Goal: Task Accomplishment & Management: Manage account settings

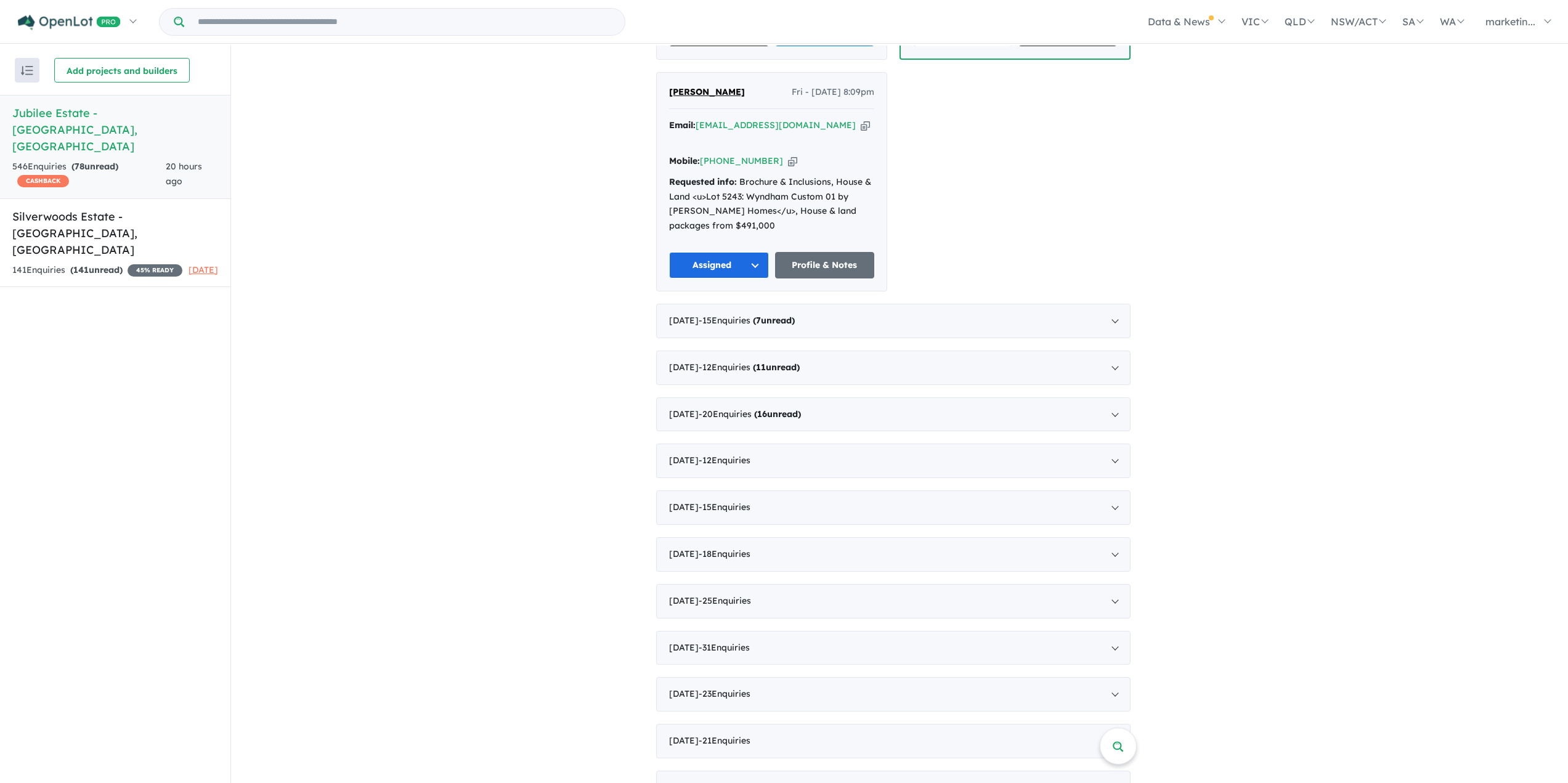
scroll to position [2525, 0]
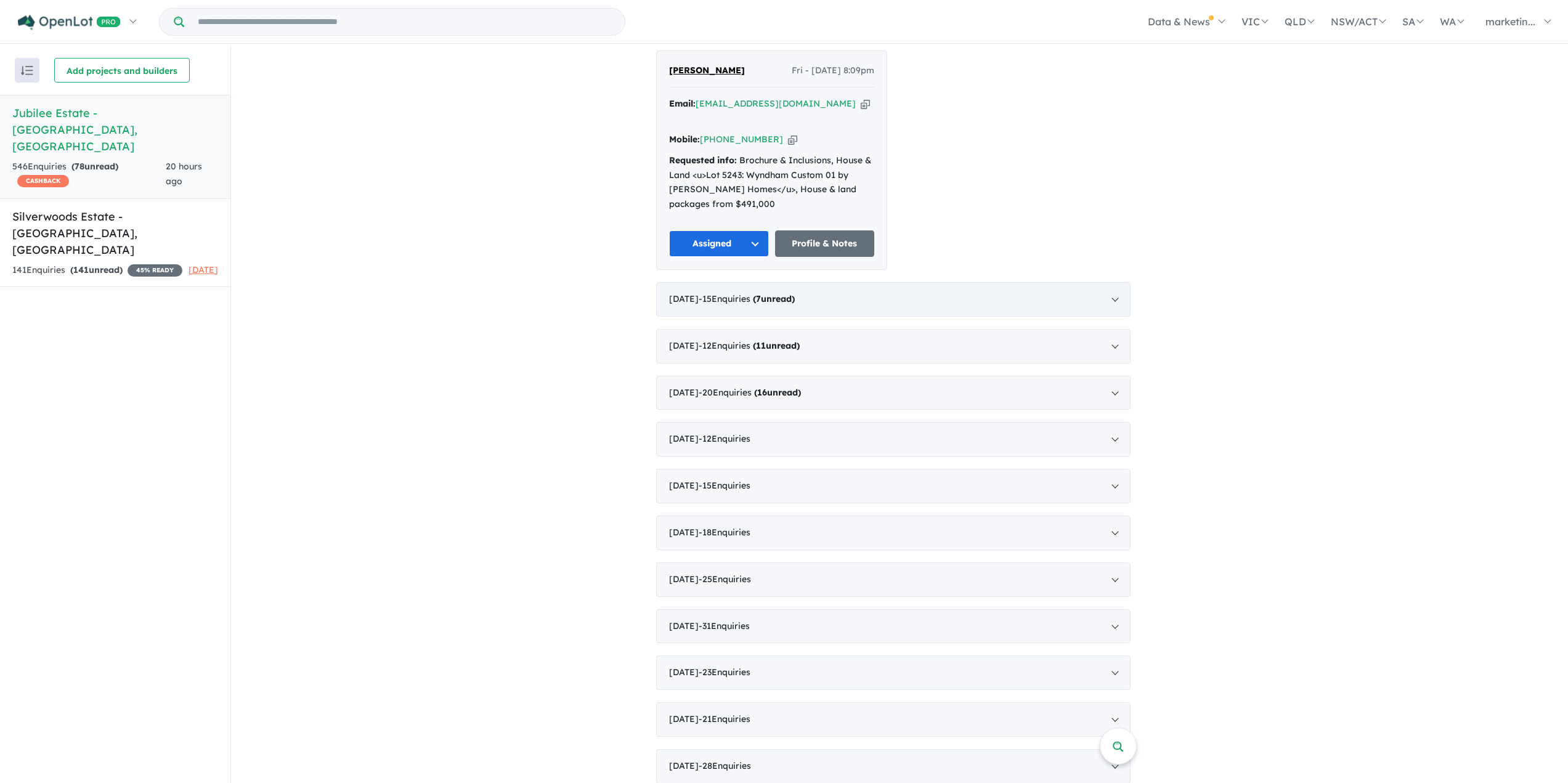
click at [1118, 282] on div "[DATE] - 15 Enquir ies ( 7 unread)" at bounding box center [894, 299] width 475 height 34
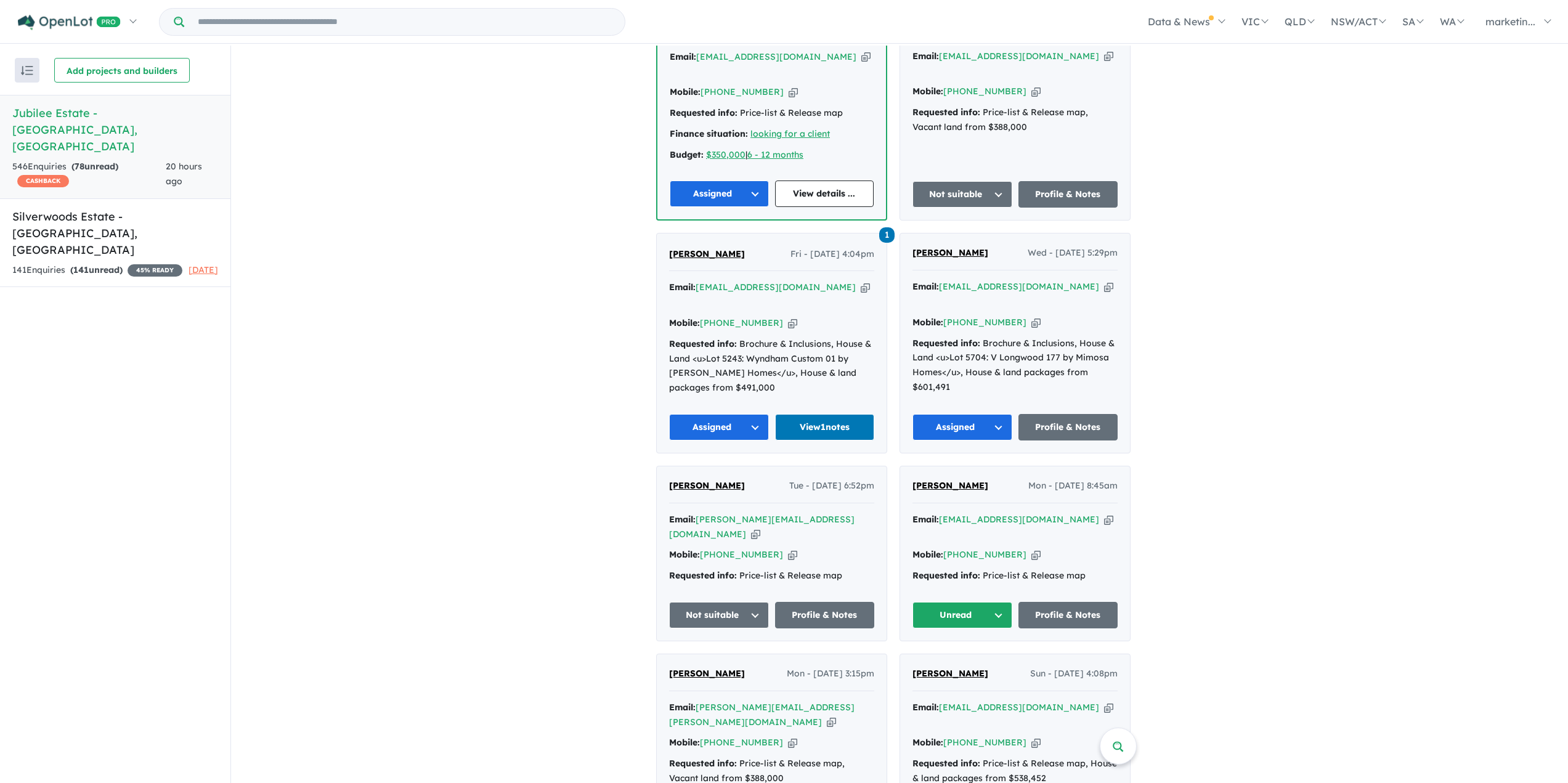
scroll to position [345, 0]
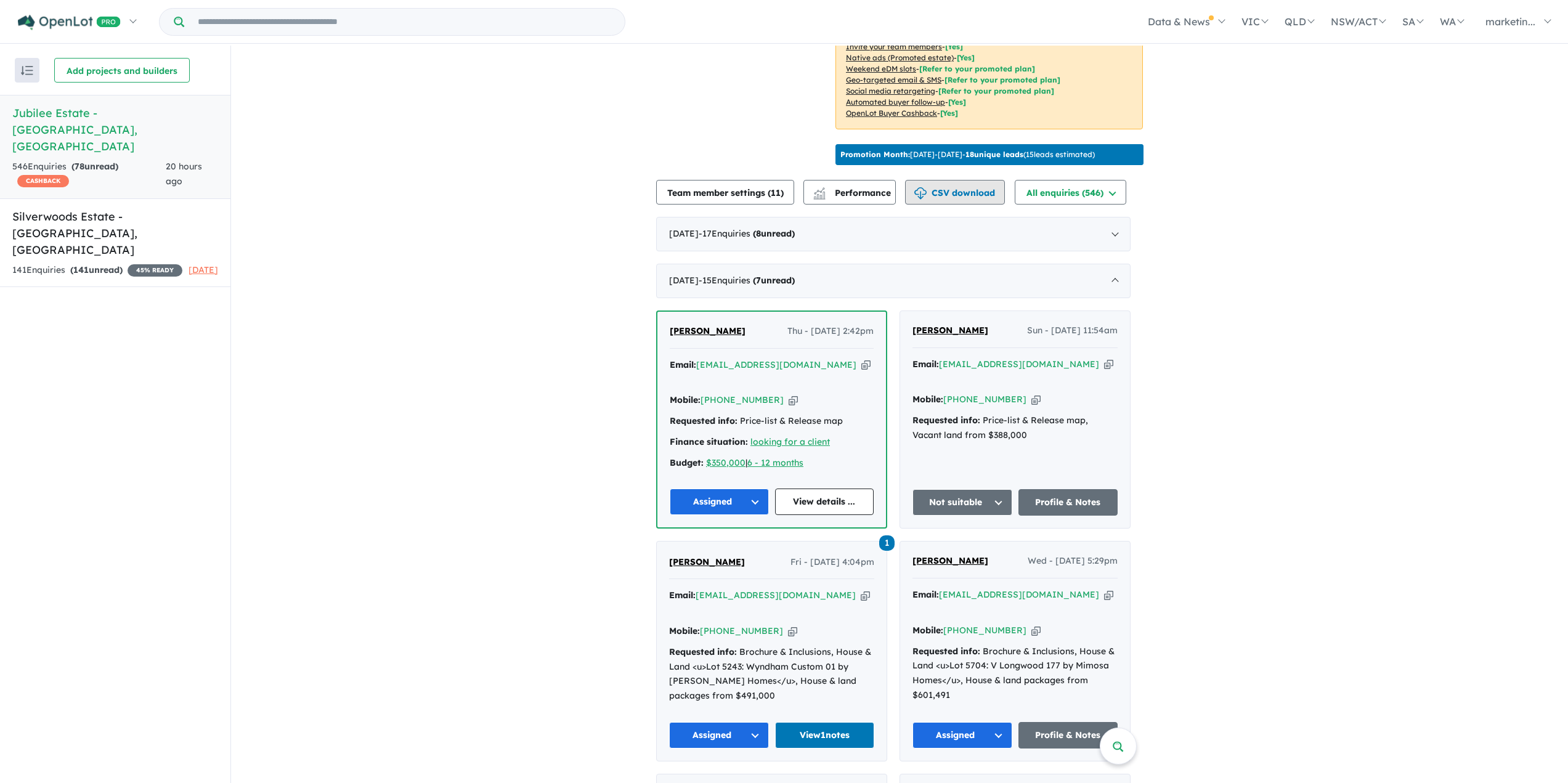
click at [968, 185] on button "CSV download" at bounding box center [955, 192] width 100 height 25
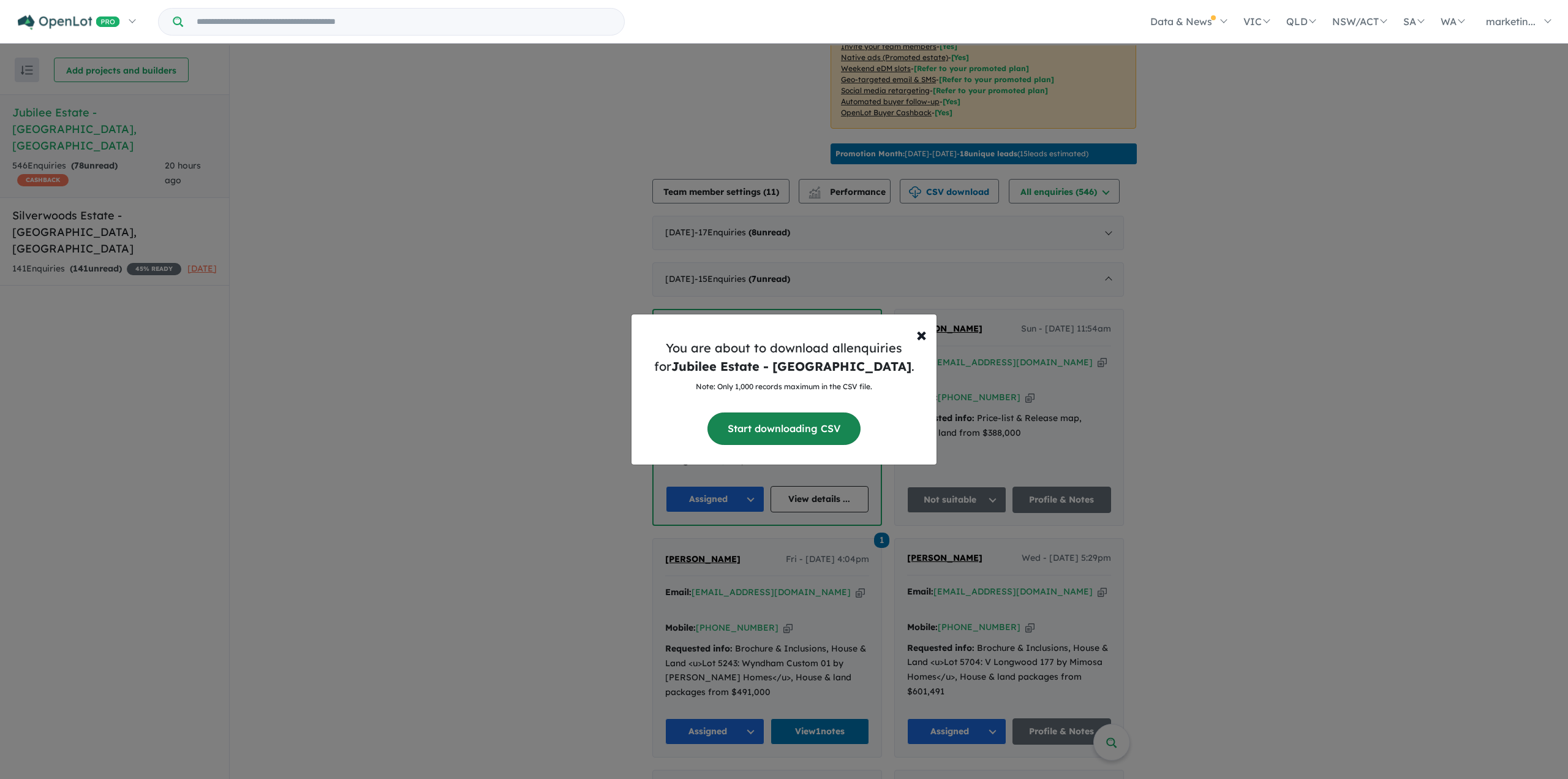
click at [792, 426] on button "Start downloading CSV" at bounding box center [784, 428] width 153 height 32
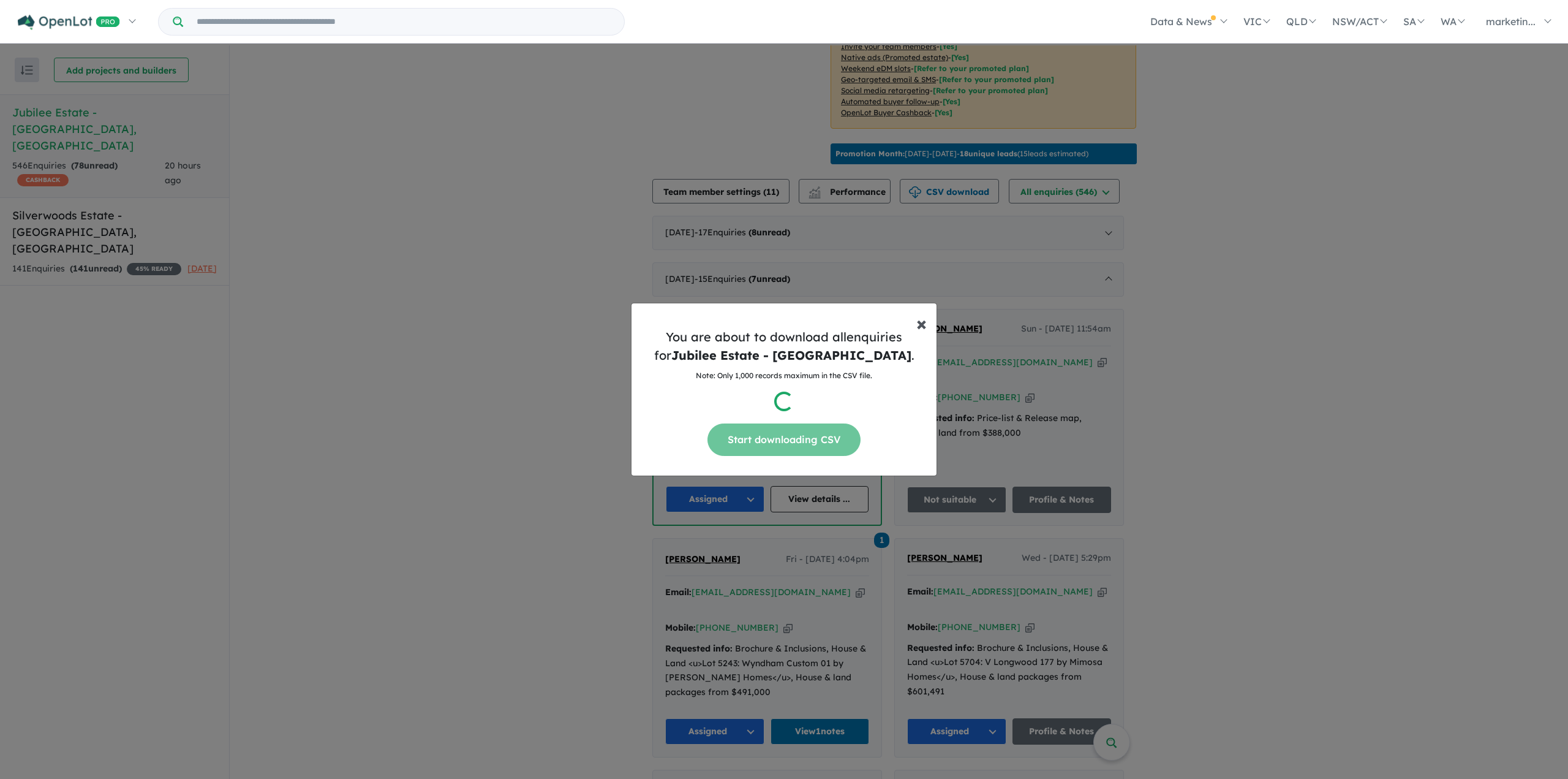
click at [923, 323] on span "×" at bounding box center [921, 323] width 10 height 25
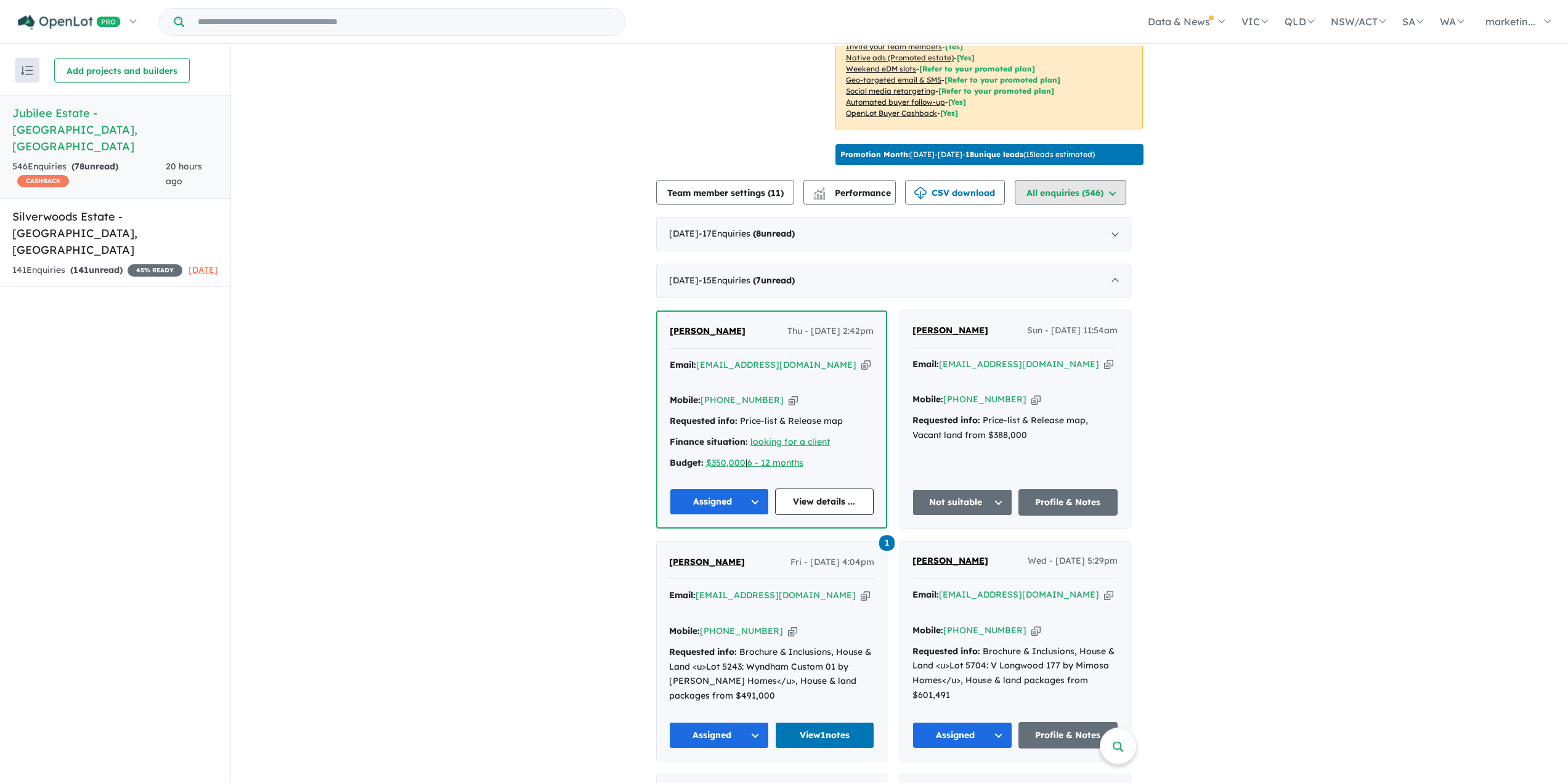
click at [1095, 182] on button "All enquiries ( 546 )" at bounding box center [1071, 192] width 112 height 25
click at [999, 149] on p "Promotion Month: 17/Jul/2025 - 16/Aug/2025 - 18 unique leads ( 15 leads estimat…" at bounding box center [968, 154] width 254 height 11
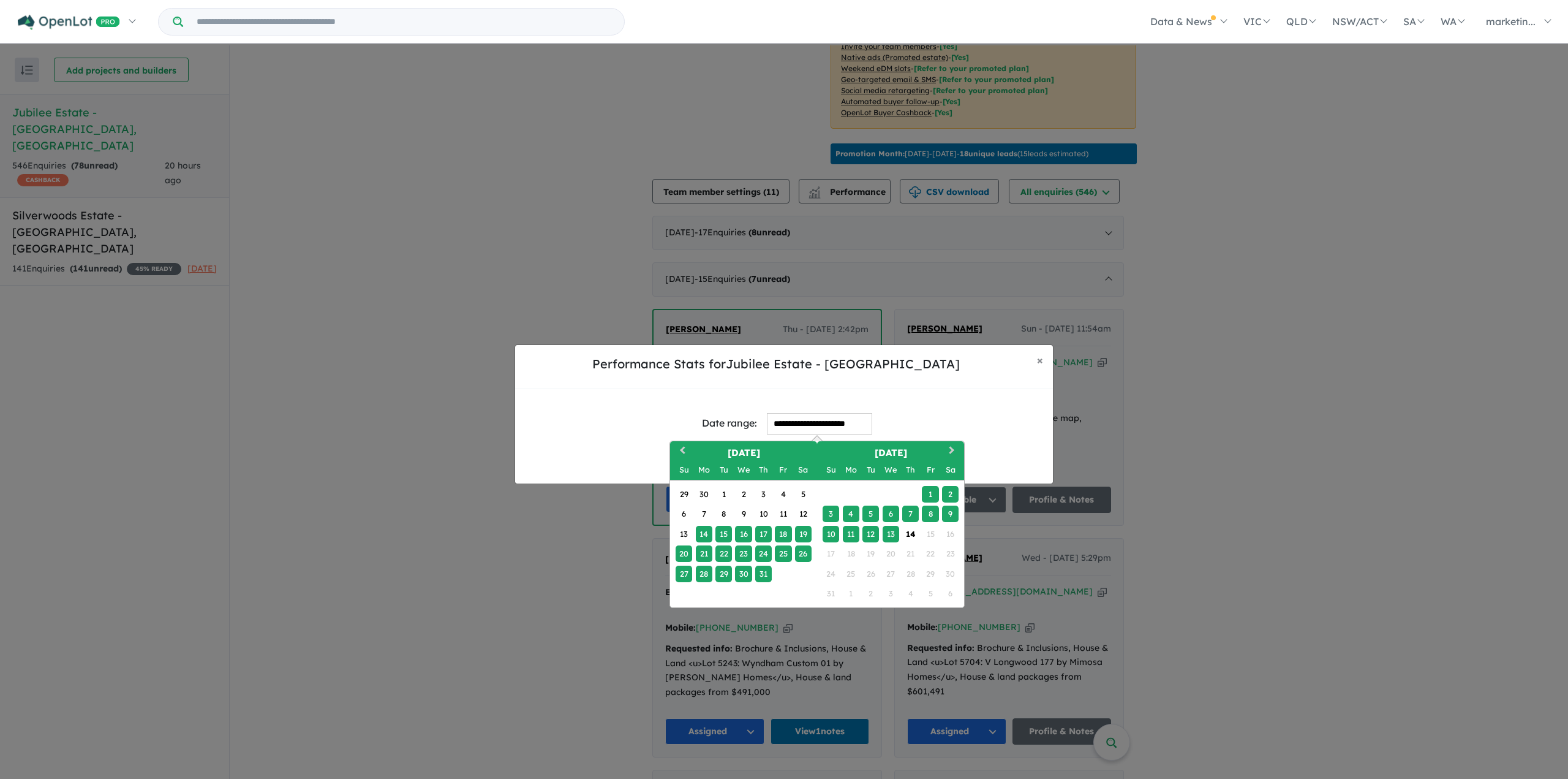
click at [819, 419] on input "**********" at bounding box center [819, 423] width 105 height 21
click at [721, 493] on div "1" at bounding box center [724, 494] width 17 height 17
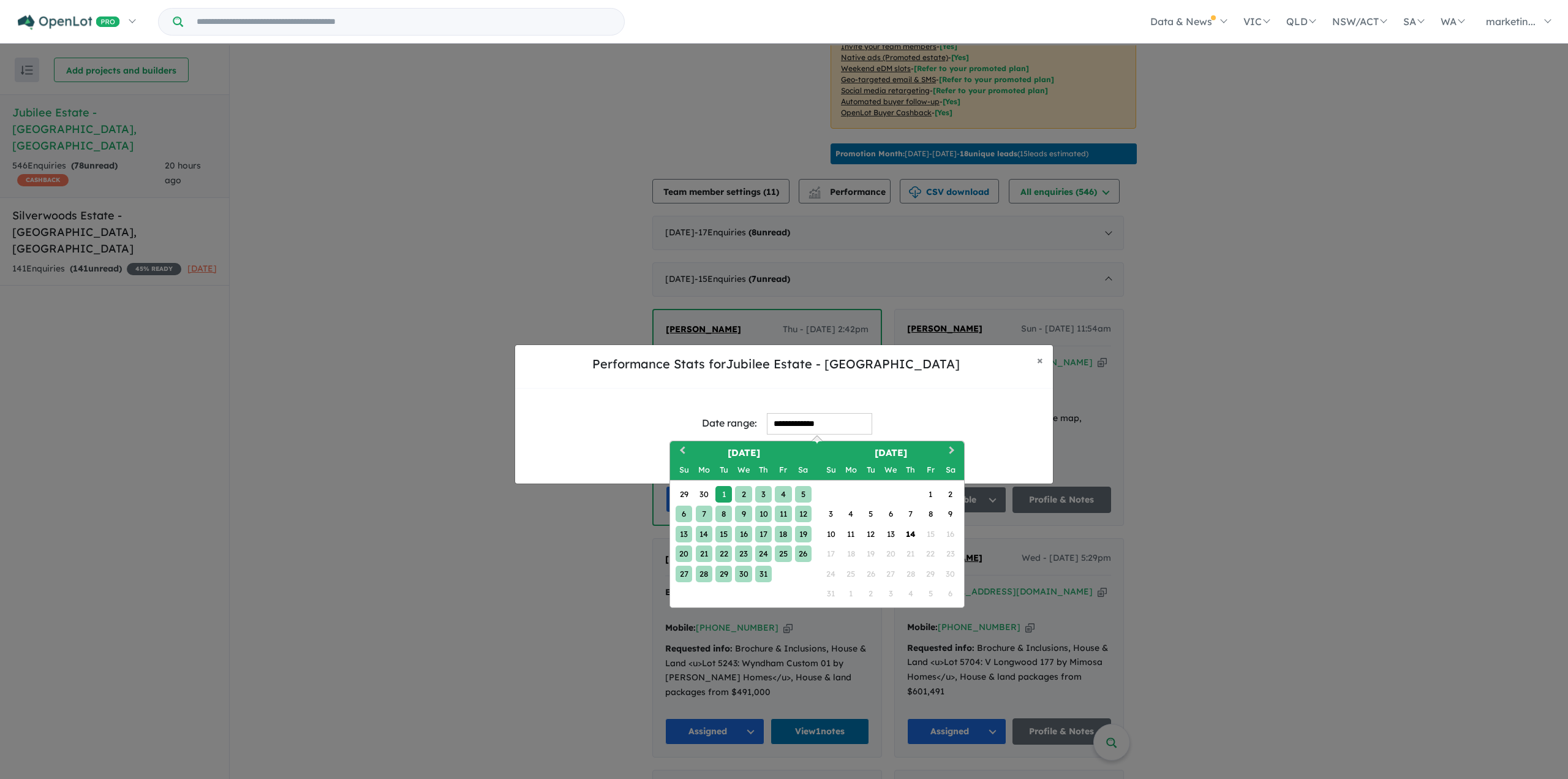
click at [762, 573] on div "31" at bounding box center [763, 574] width 17 height 17
type input "**********"
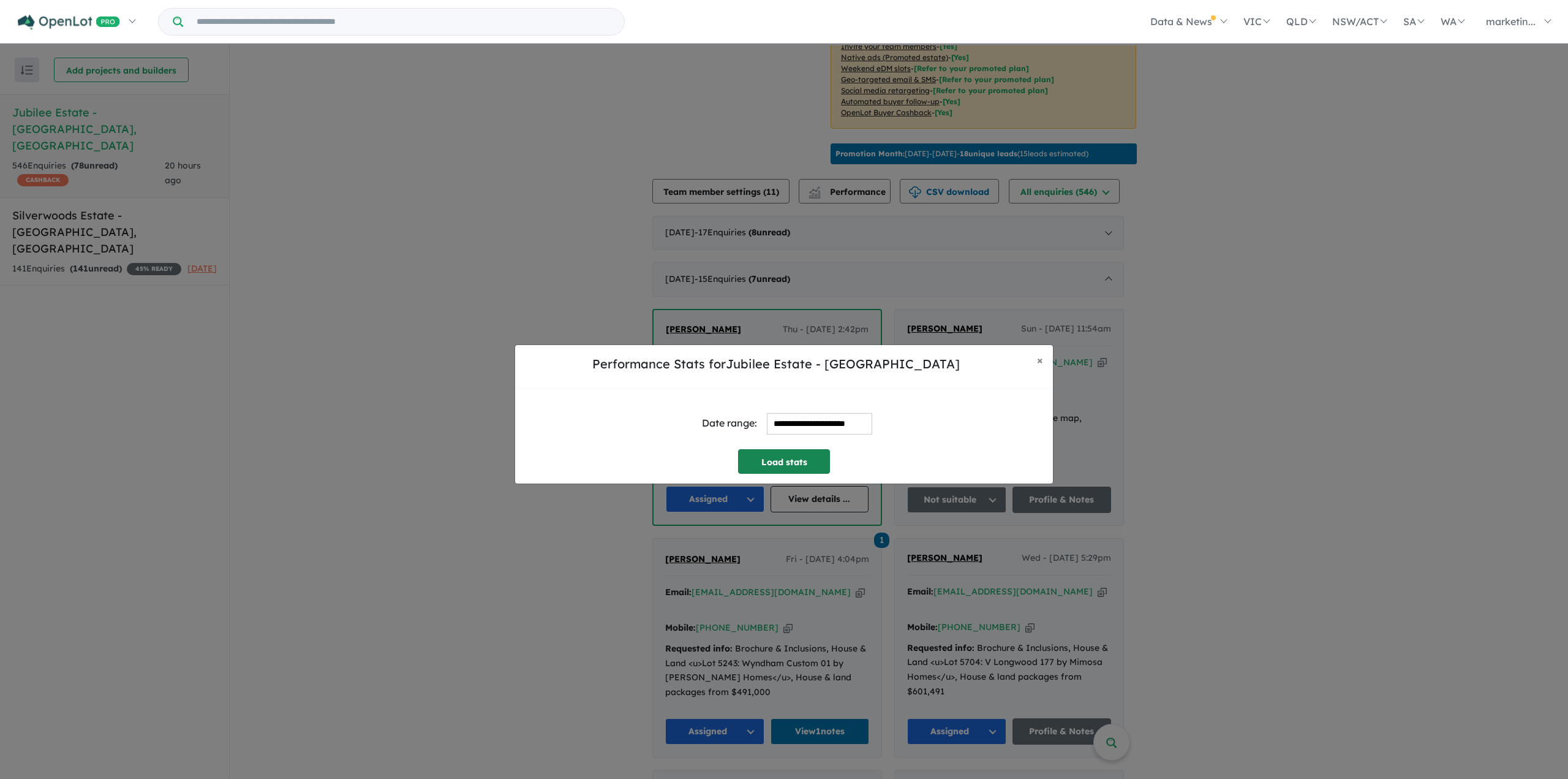
click at [781, 460] on button "Load stats" at bounding box center [784, 461] width 92 height 25
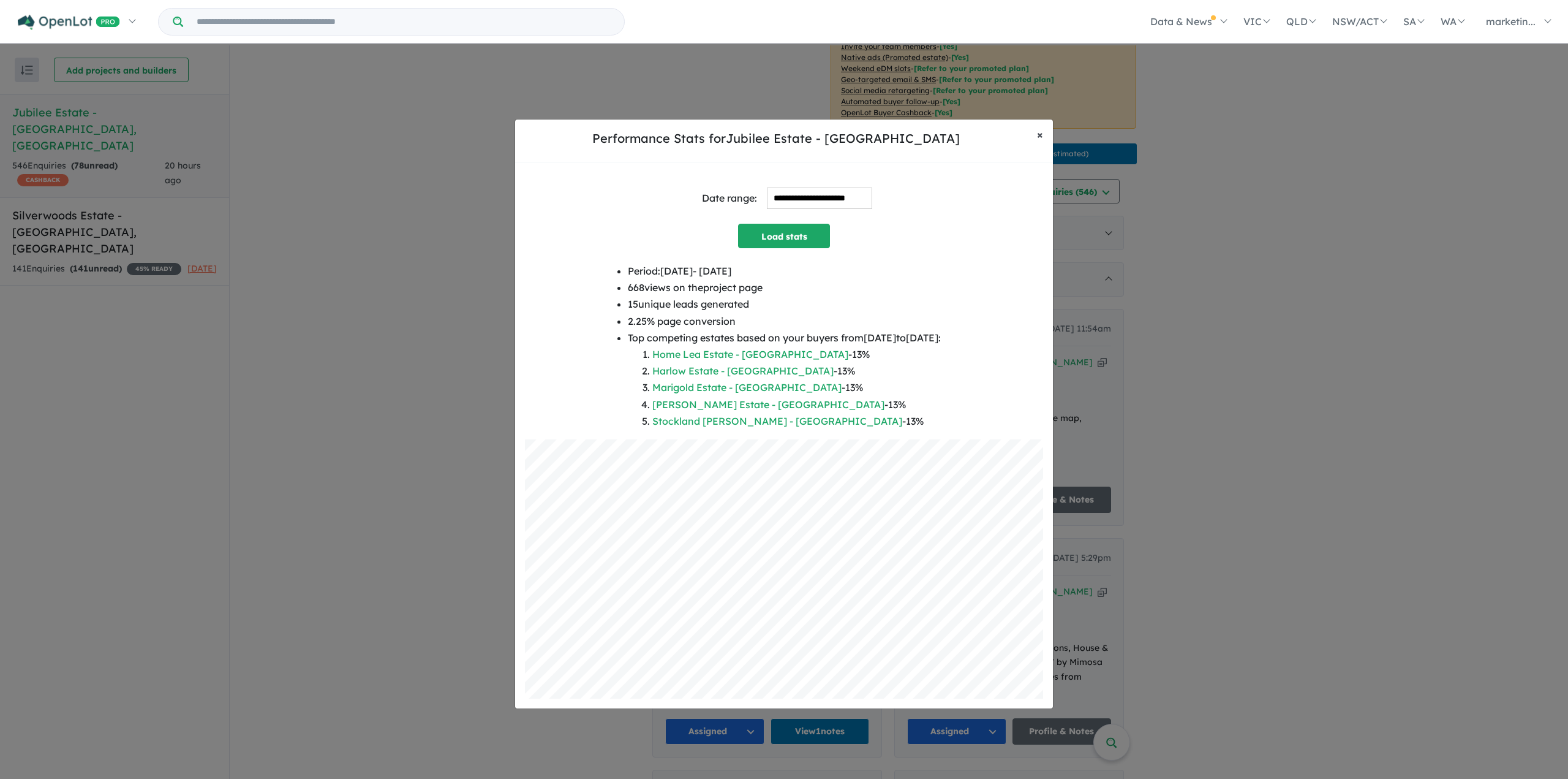
click at [1042, 135] on span "×" at bounding box center [1040, 135] width 6 height 14
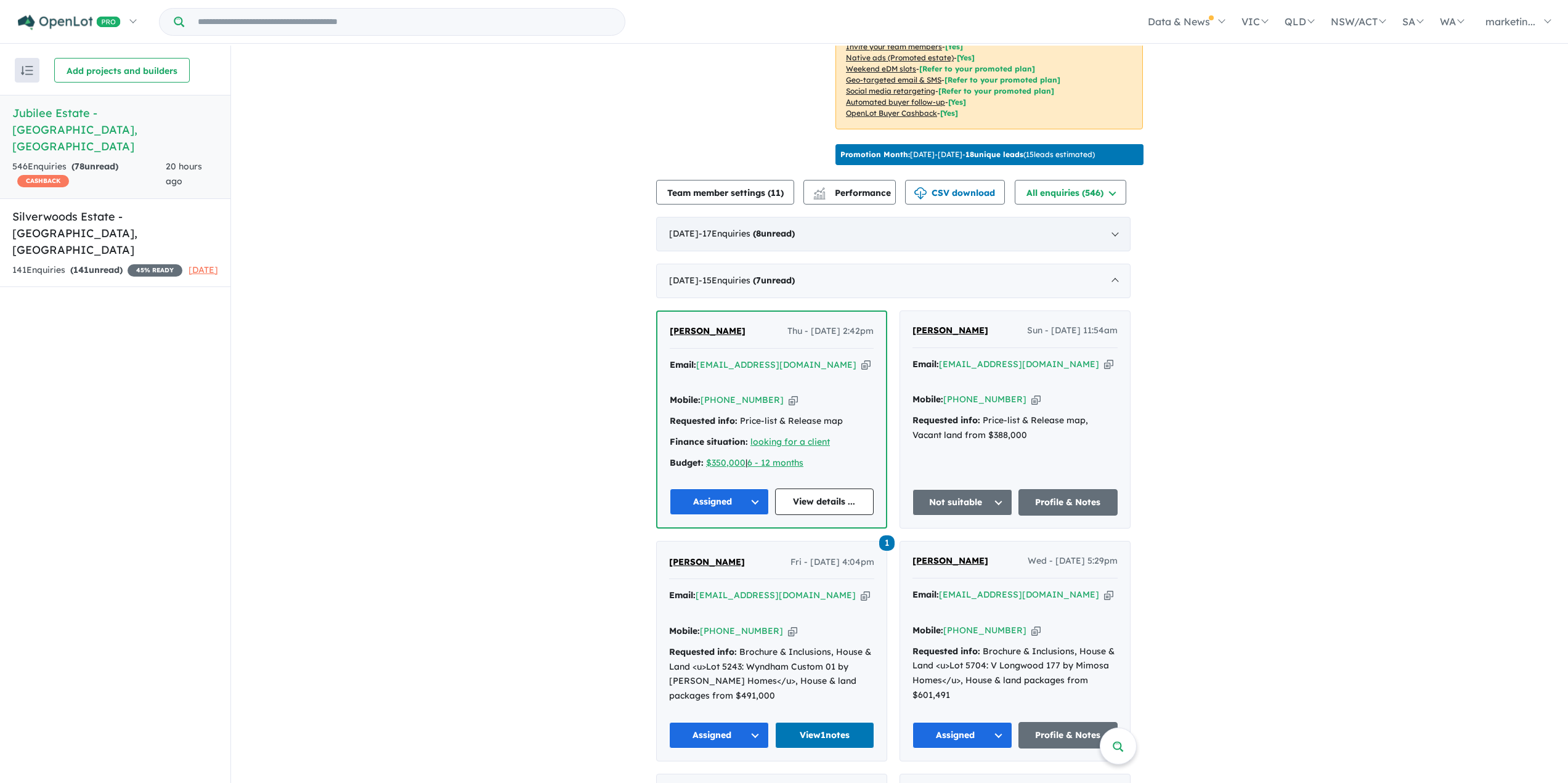
click at [1119, 226] on div "August 2025 - 17 Enquir ies ( 8 unread)" at bounding box center [894, 233] width 475 height 34
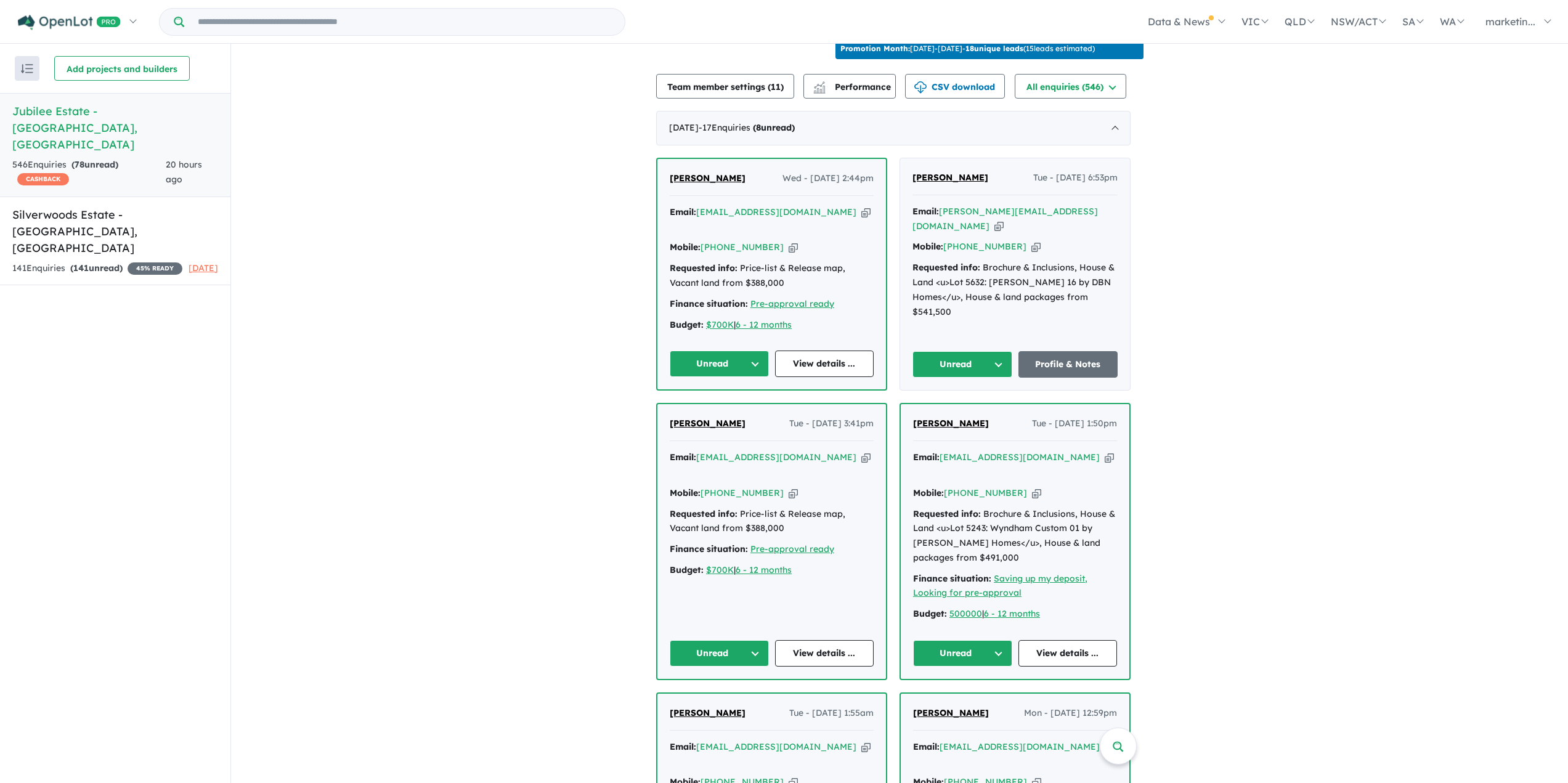
scroll to position [308, 0]
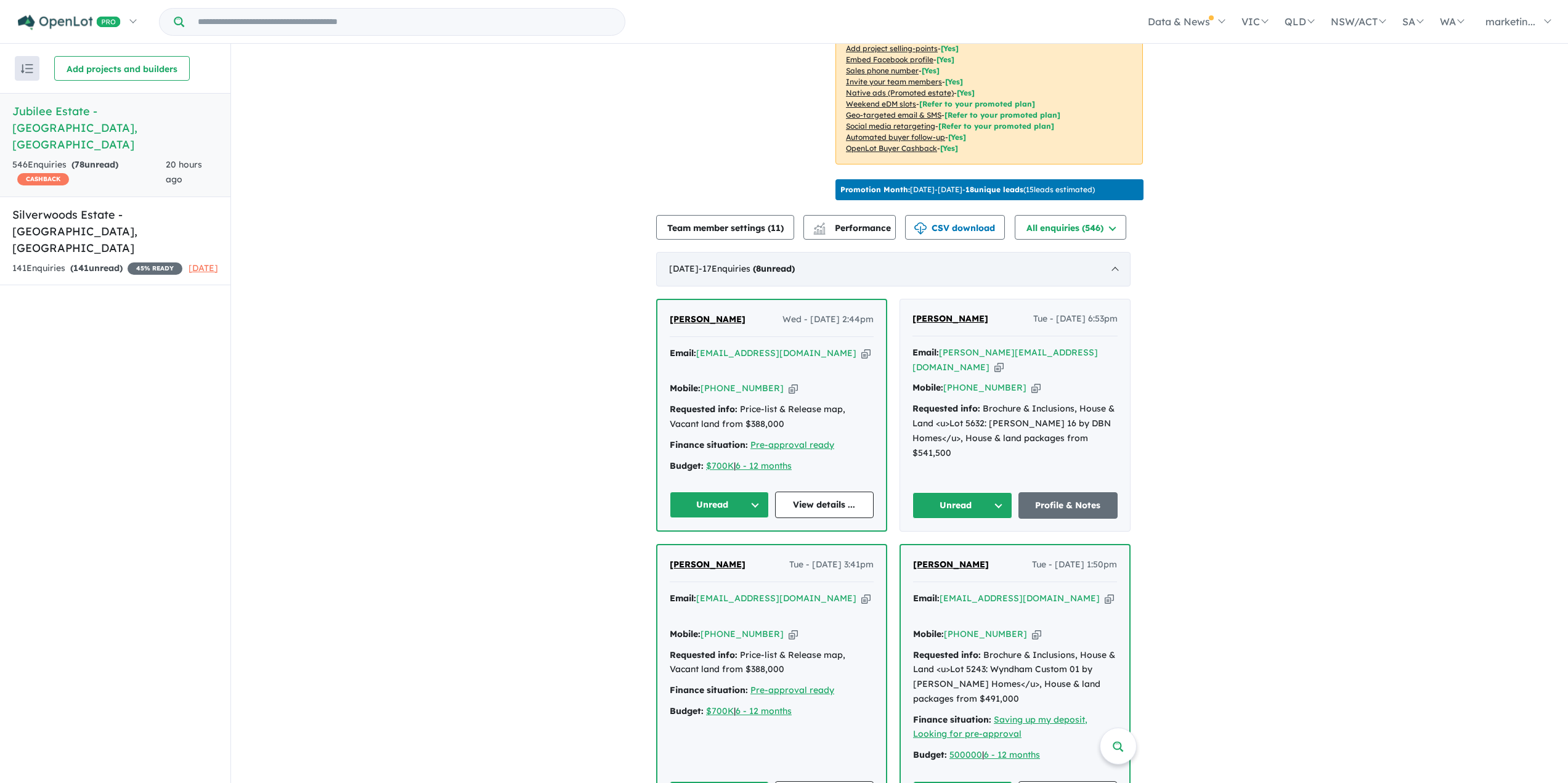
click at [1117, 261] on div "August 2025 - 17 Enquir ies ( 8 unread)" at bounding box center [894, 269] width 475 height 34
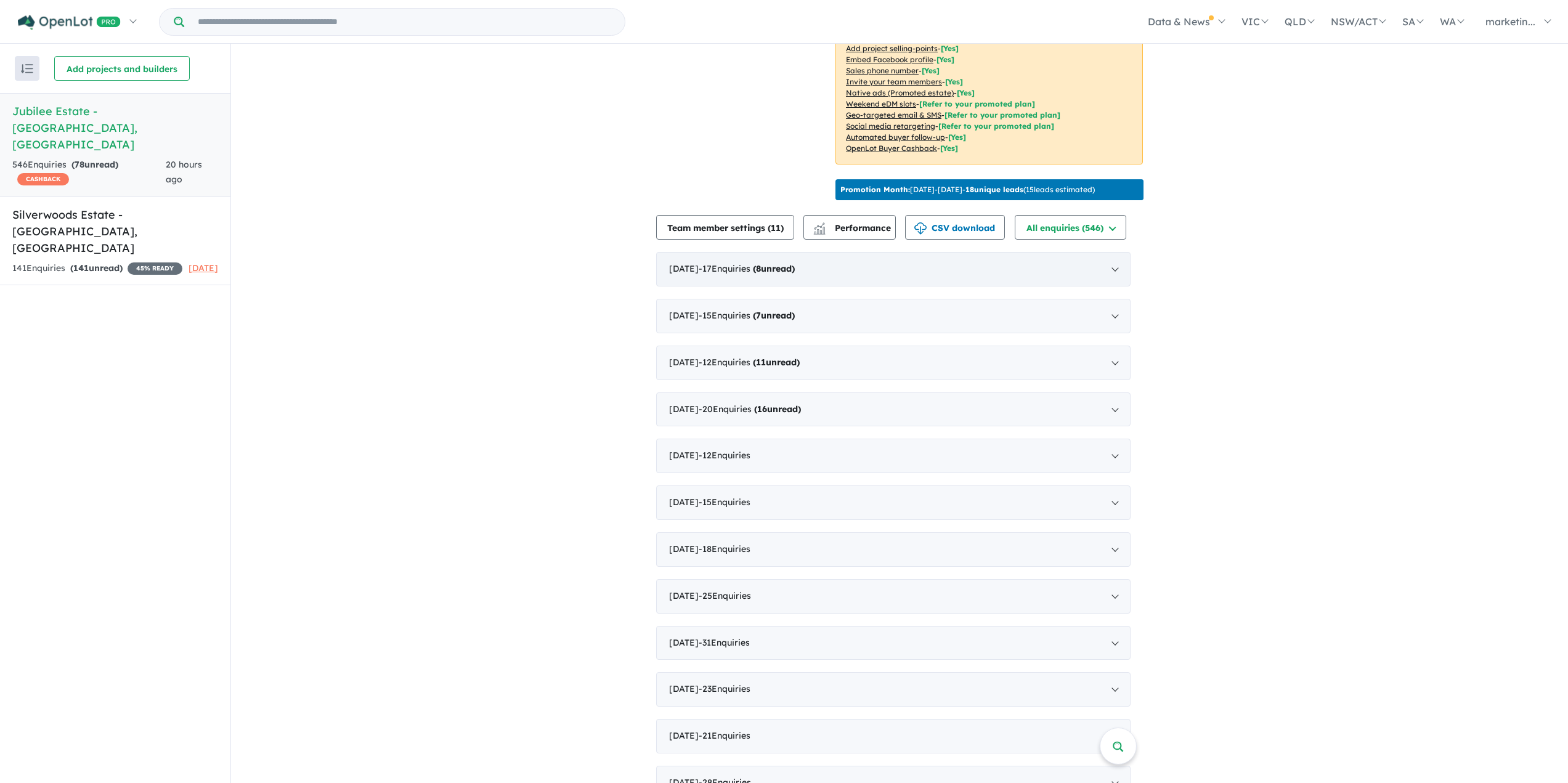
click at [1117, 263] on div "August 2025 - 17 Enquir ies ( 8 unread)" at bounding box center [894, 269] width 475 height 34
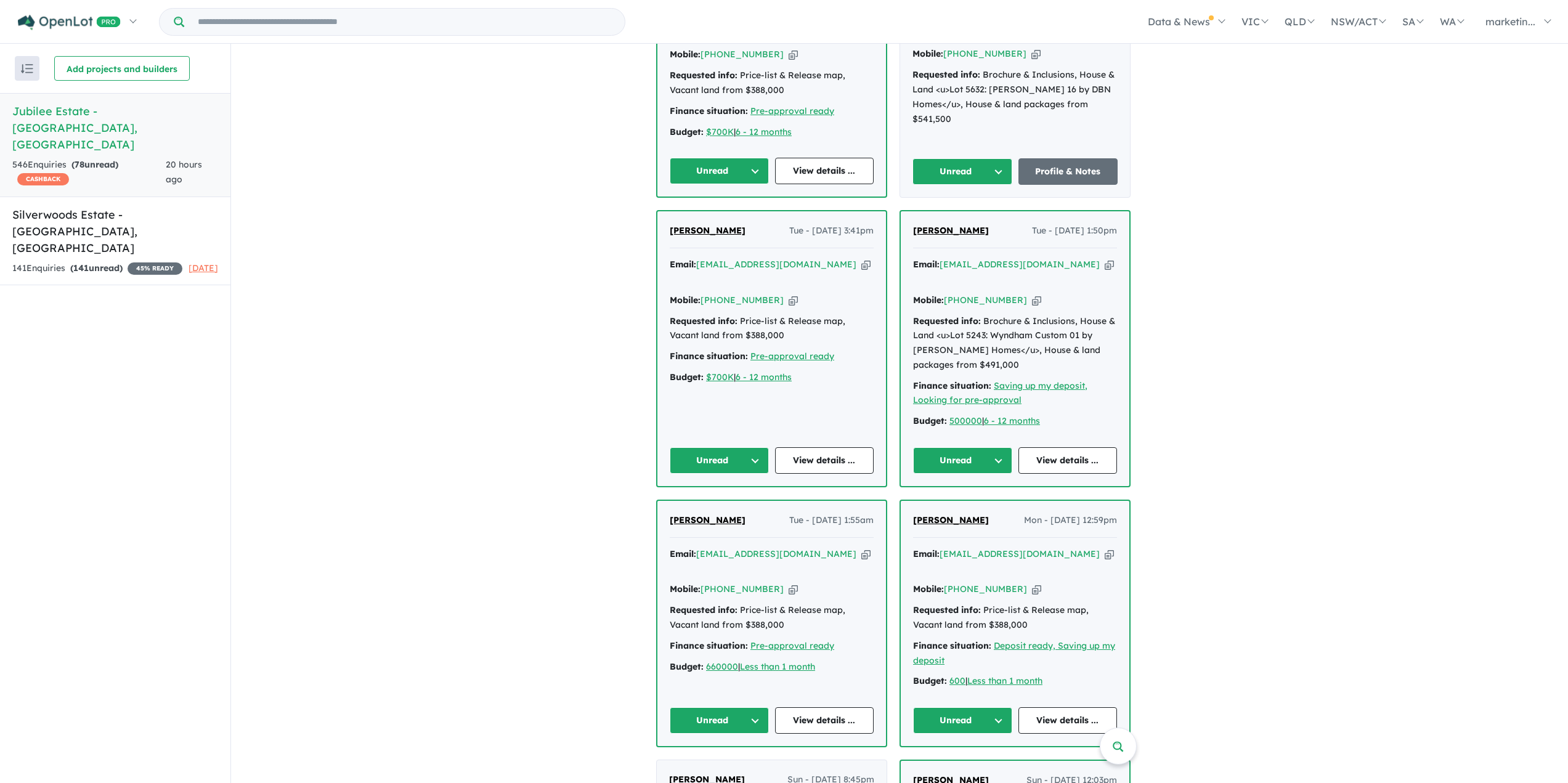
scroll to position [677, 0]
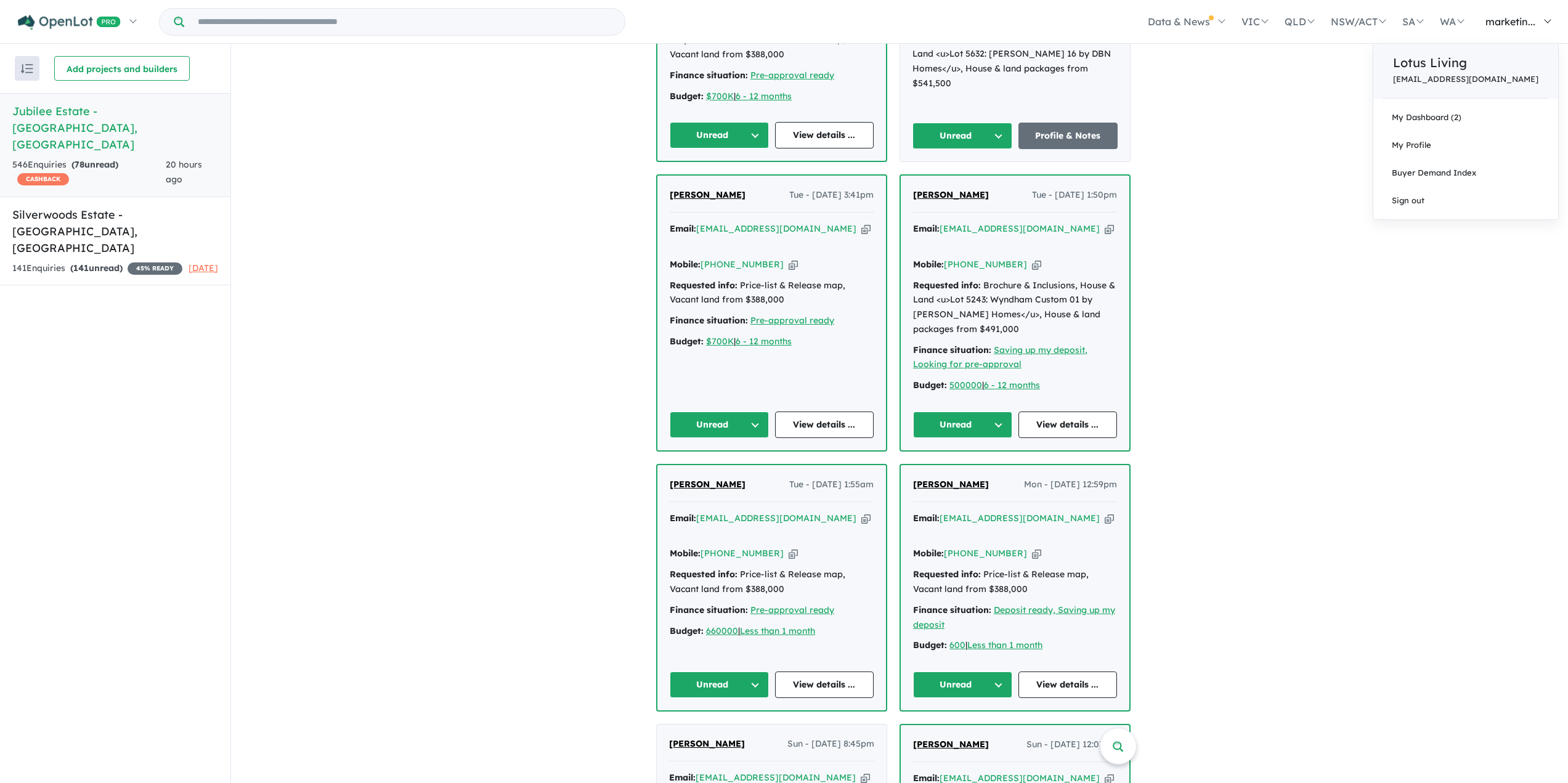
click at [1493, 75] on p "[EMAIL_ADDRESS][DOMAIN_NAME]" at bounding box center [1466, 79] width 145 height 9
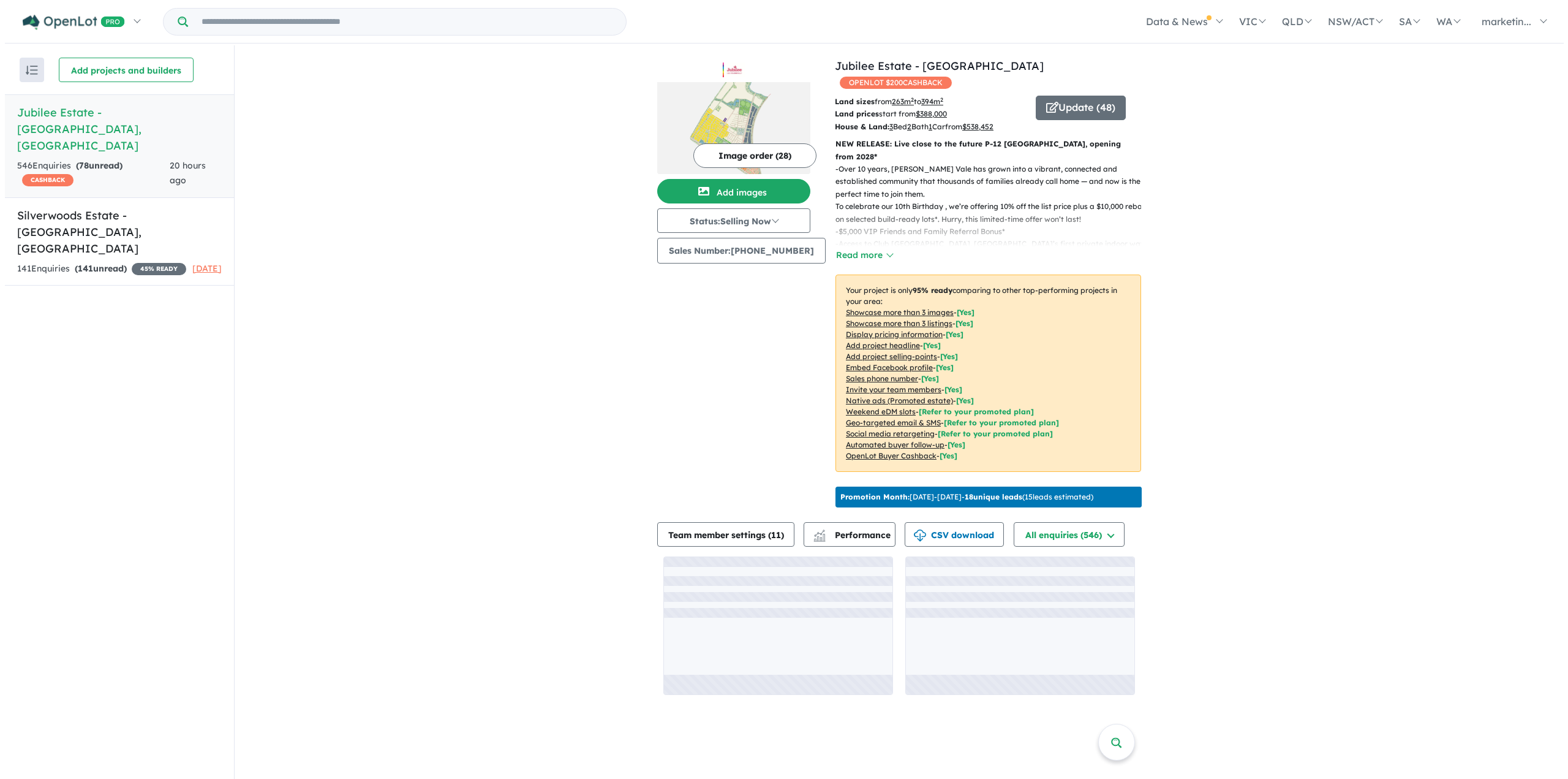
scroll to position [2, 0]
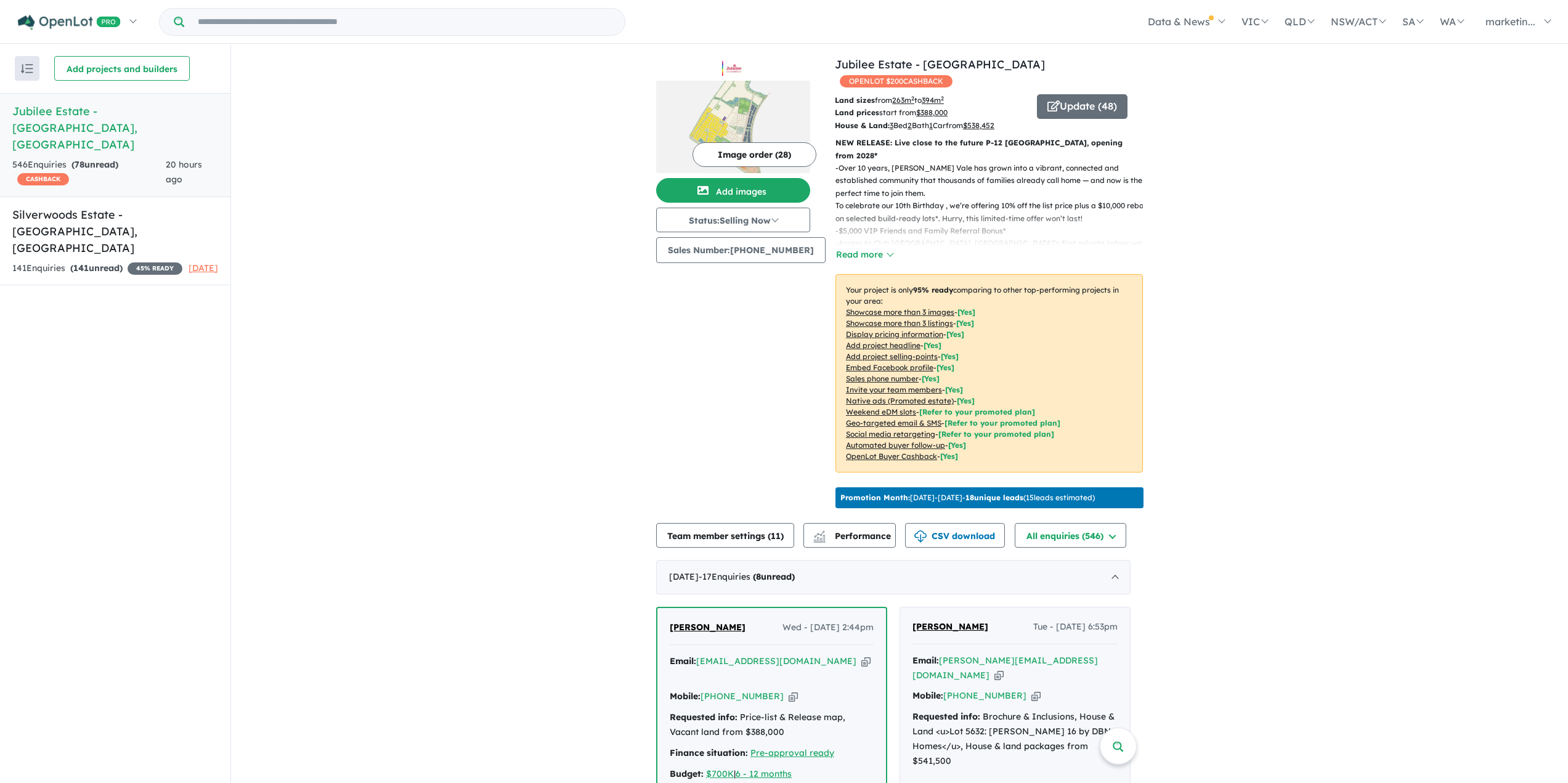
click at [132, 115] on h5 "Jubilee Estate - [GEOGRAPHIC_DATA] , [GEOGRAPHIC_DATA]" at bounding box center [115, 128] width 206 height 50
click at [734, 529] on button "Team member settings ( 11 )" at bounding box center [725, 535] width 138 height 25
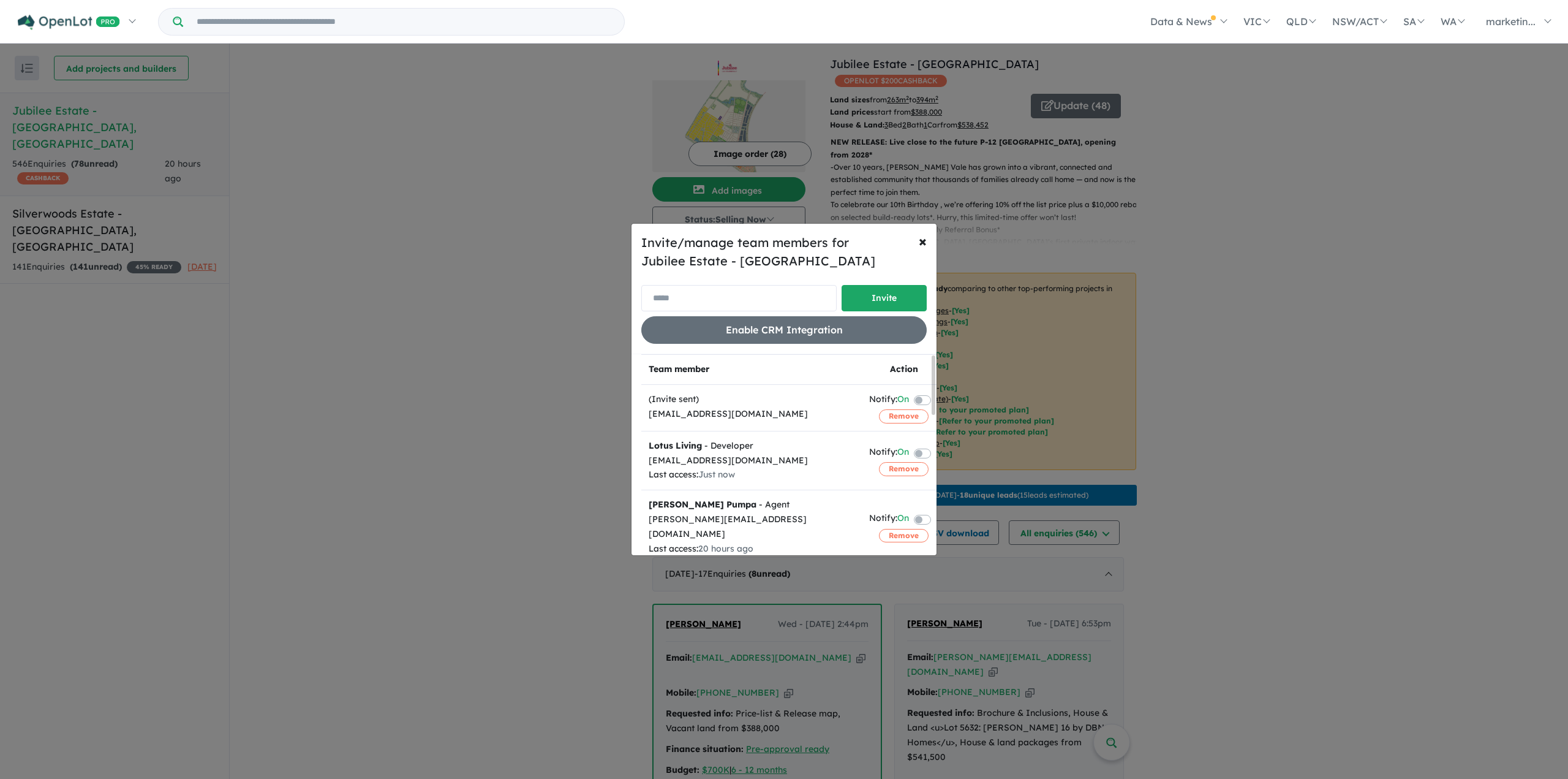
click at [720, 298] on input "email" at bounding box center [739, 298] width 195 height 26
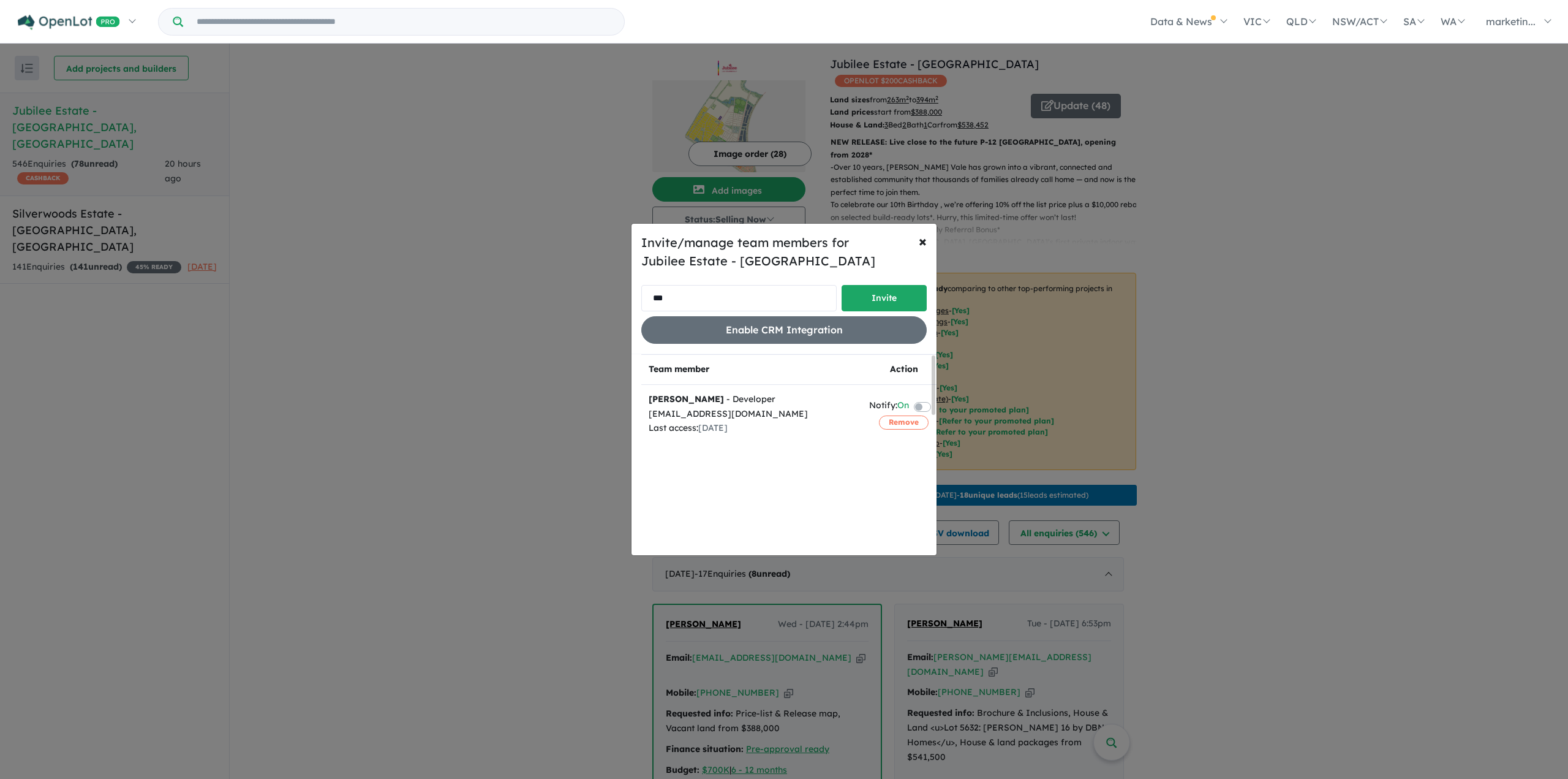
type input "***"
click at [1307, 385] on div "Invite/manage team members for Jubilee Estate - [PERSON_NAME] *** Invite Enable…" at bounding box center [784, 390] width 1568 height 779
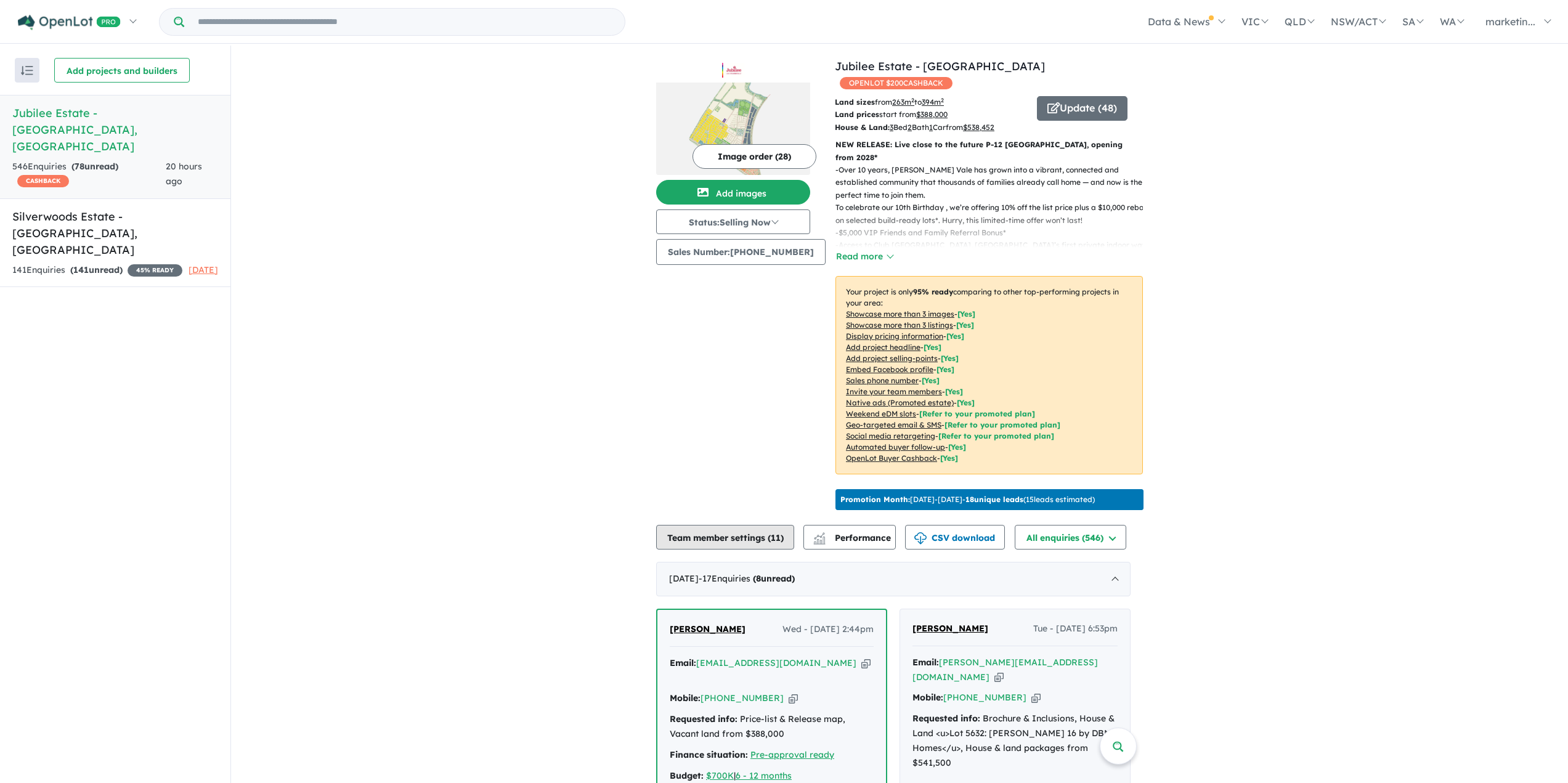
click at [704, 531] on button "Team member settings ( 11 )" at bounding box center [725, 537] width 138 height 25
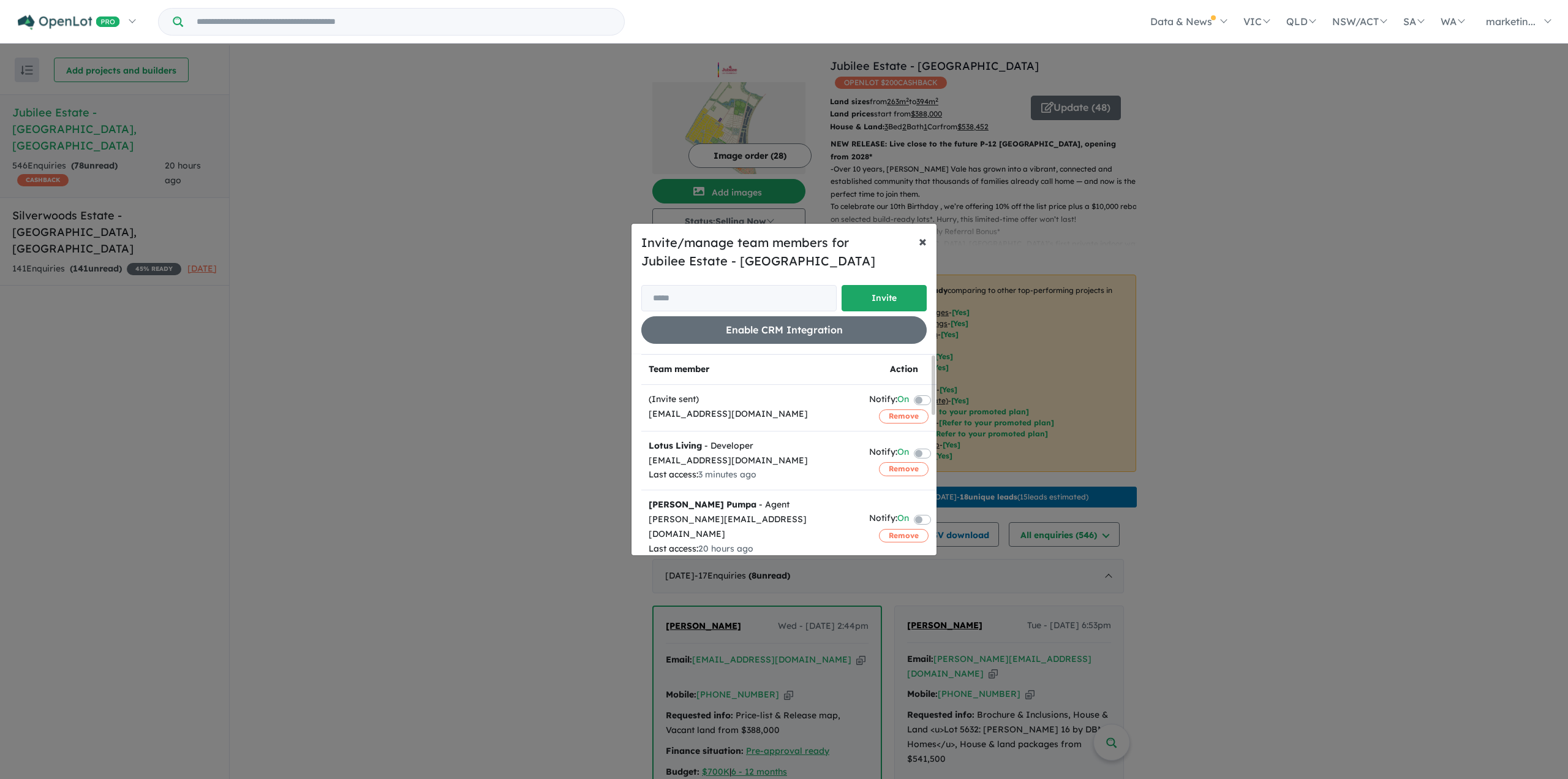
click at [922, 239] on span "×" at bounding box center [923, 241] width 8 height 19
